Goal: Task Accomplishment & Management: Use online tool/utility

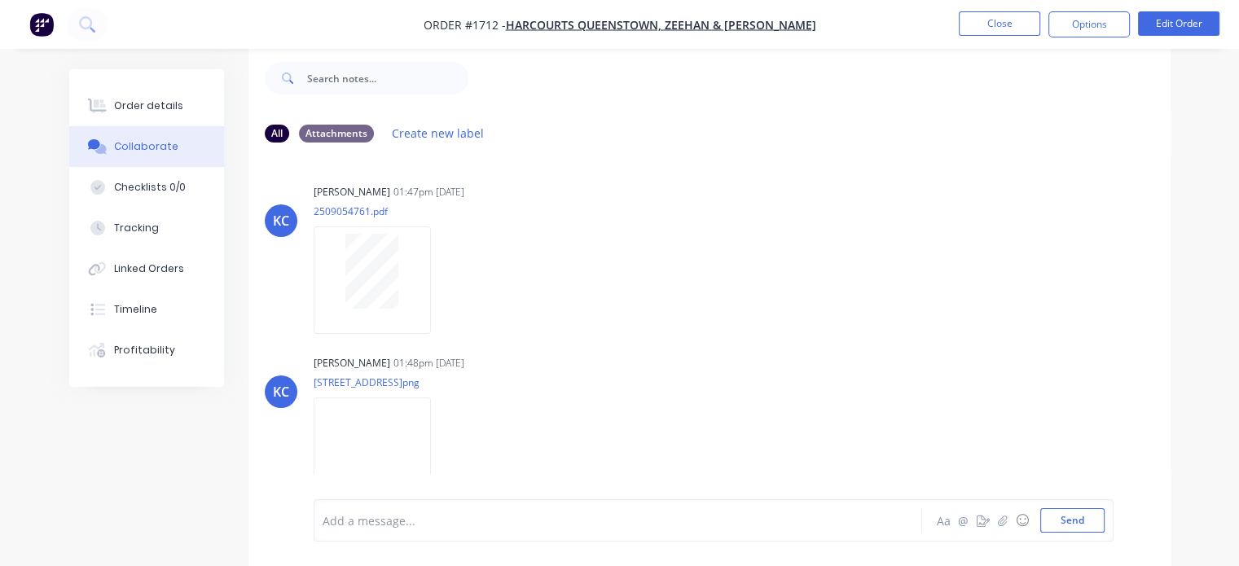
scroll to position [36, 0]
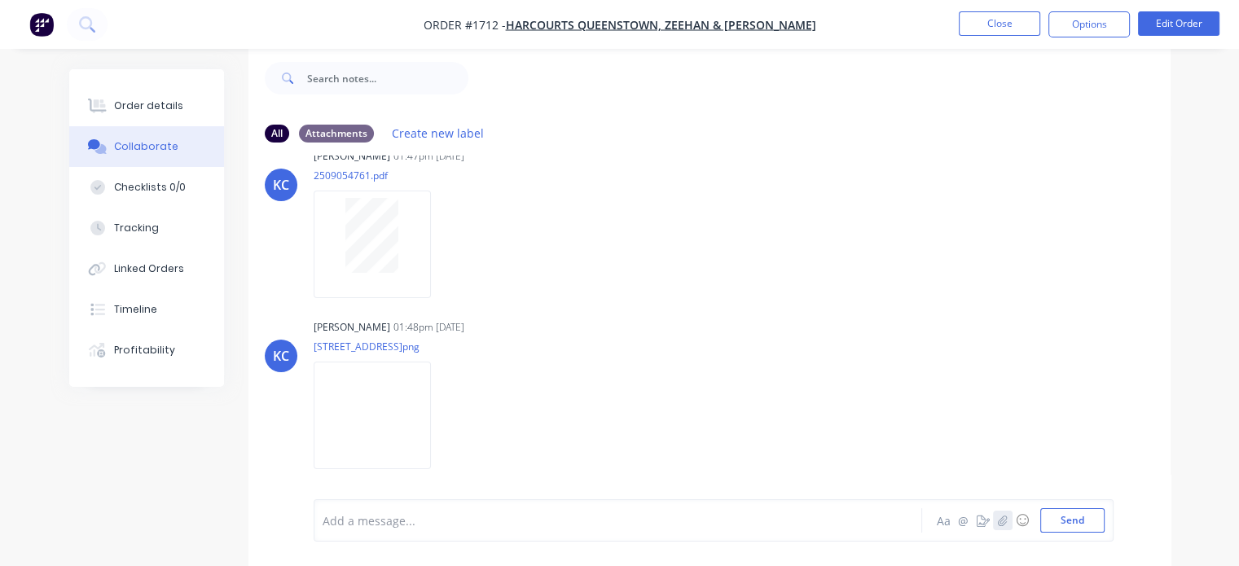
click at [1004, 520] on icon "button" at bounding box center [1002, 520] width 9 height 11
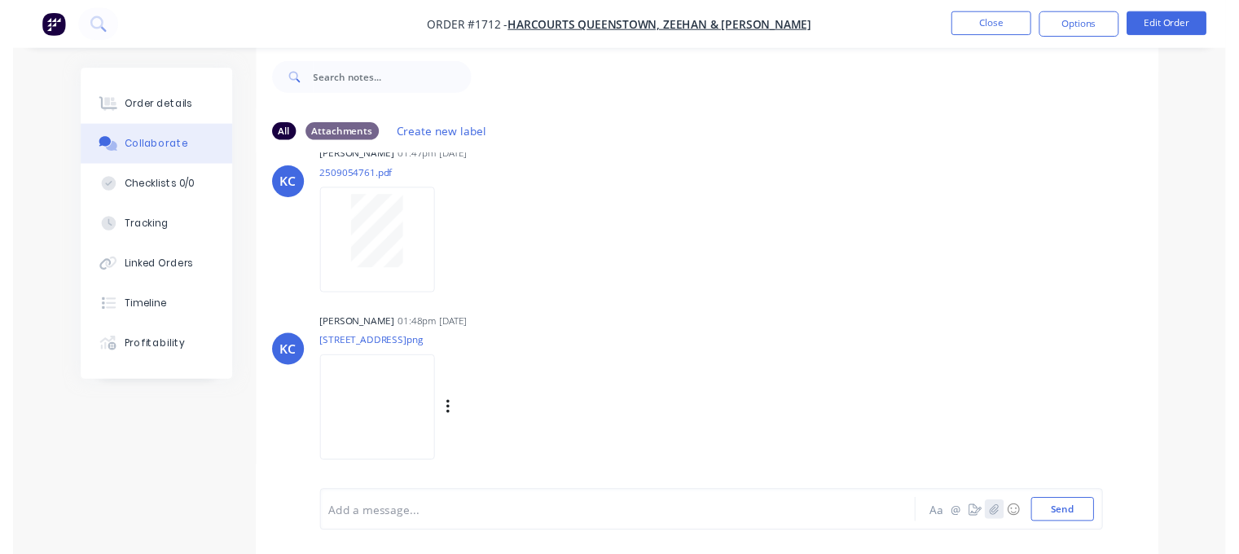
scroll to position [0, 0]
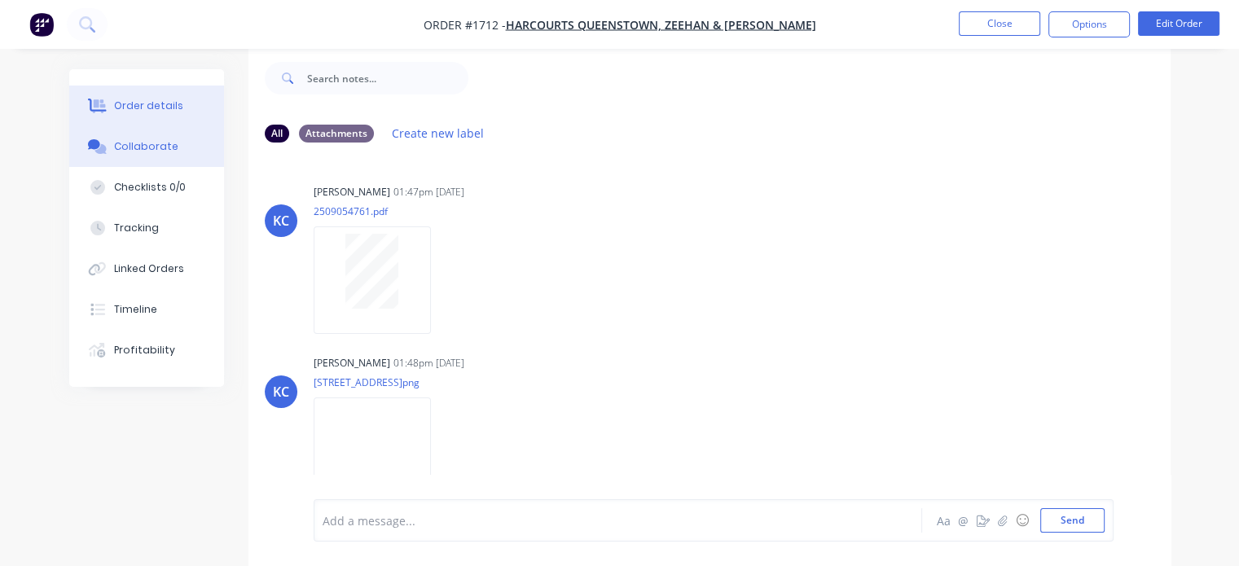
click at [179, 112] on button "Order details" at bounding box center [146, 106] width 155 height 41
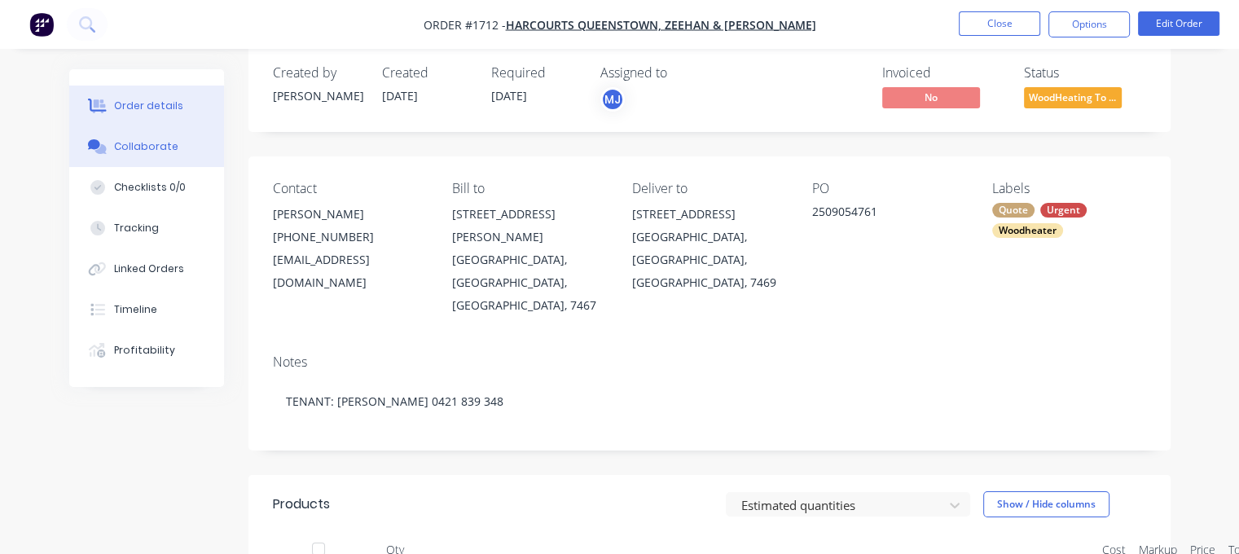
click at [165, 140] on div "Collaborate" at bounding box center [146, 146] width 64 height 15
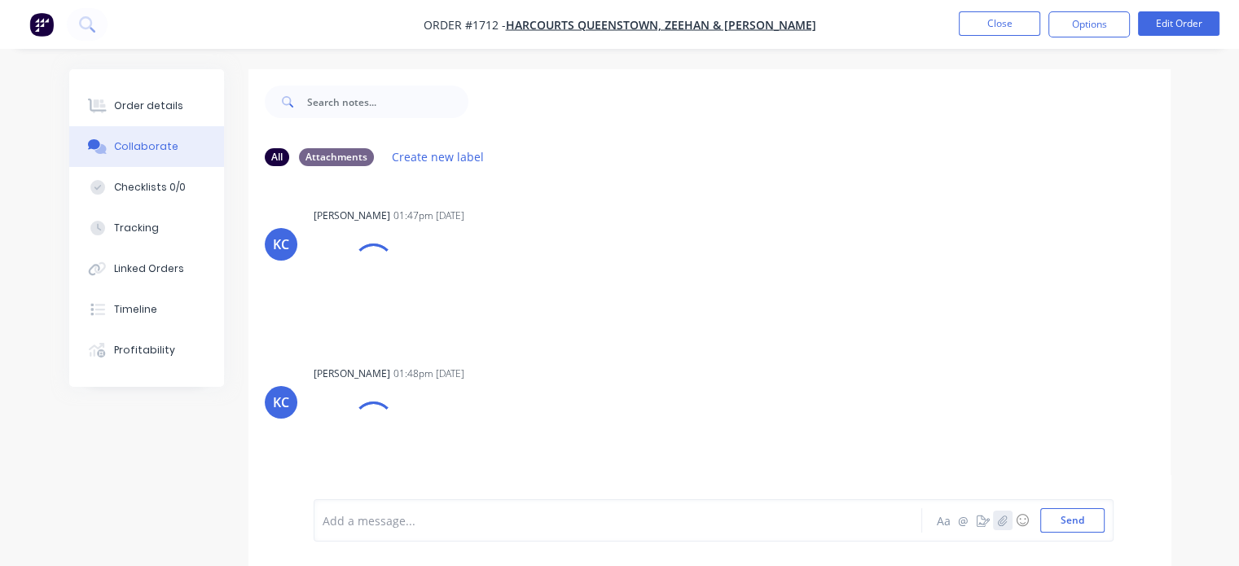
click at [1000, 530] on button "button" at bounding box center [1003, 521] width 20 height 20
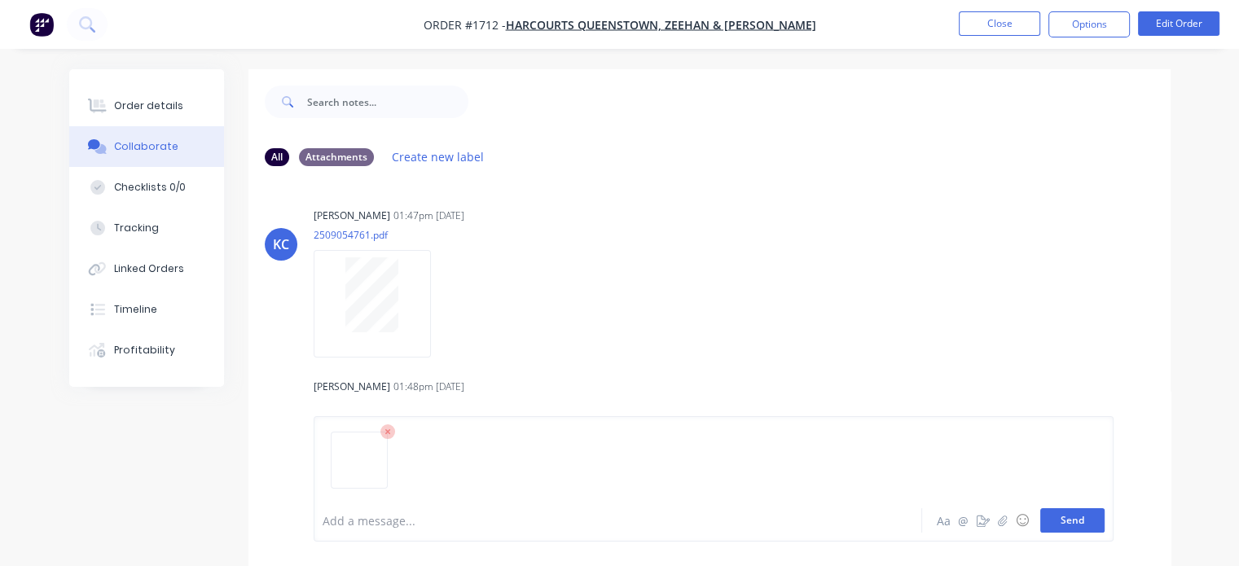
click at [1077, 523] on button "Send" at bounding box center [1072, 520] width 64 height 24
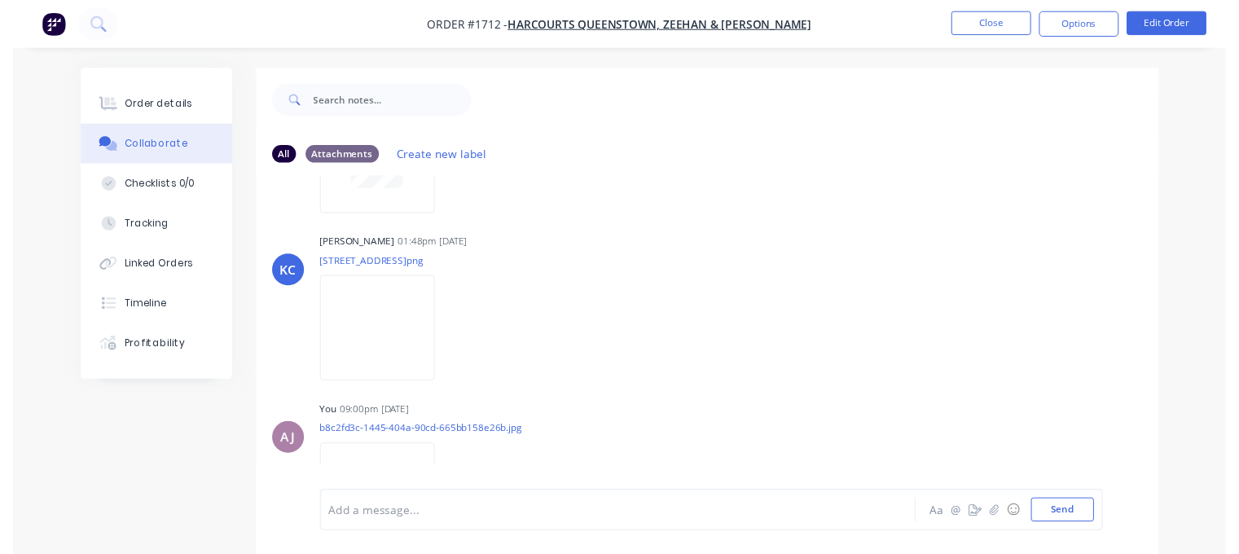
scroll to position [207, 0]
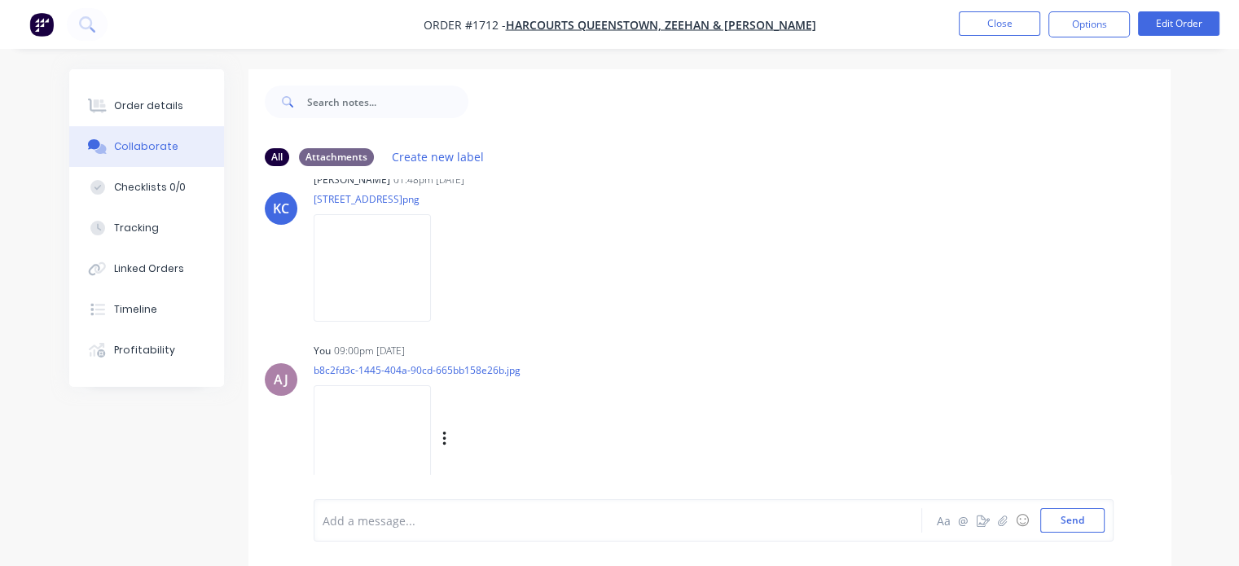
click at [352, 429] on img at bounding box center [372, 438] width 117 height 107
click at [121, 108] on div "Order details" at bounding box center [148, 106] width 69 height 15
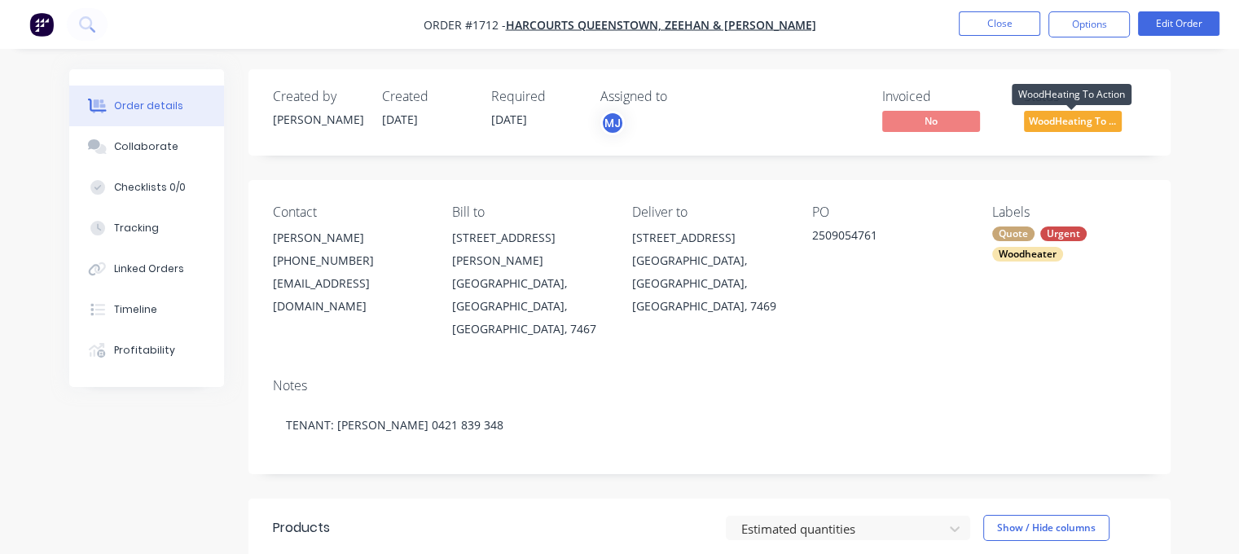
click at [1040, 127] on span "WoodHeating To ..." at bounding box center [1073, 121] width 98 height 20
